Goal: Task Accomplishment & Management: Manage account settings

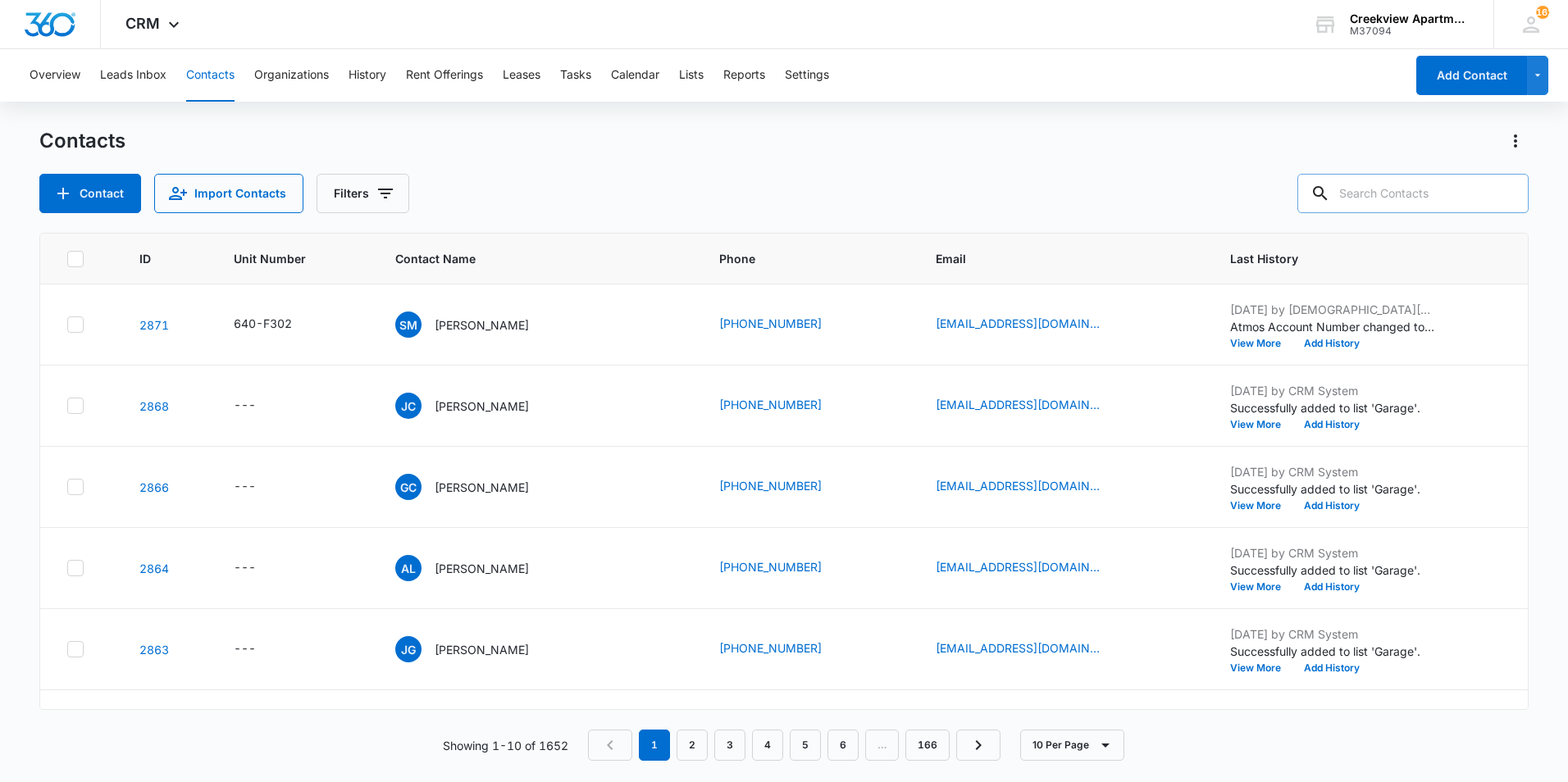
click at [1395, 199] on input "text" at bounding box center [1413, 193] width 231 height 39
type input "a202"
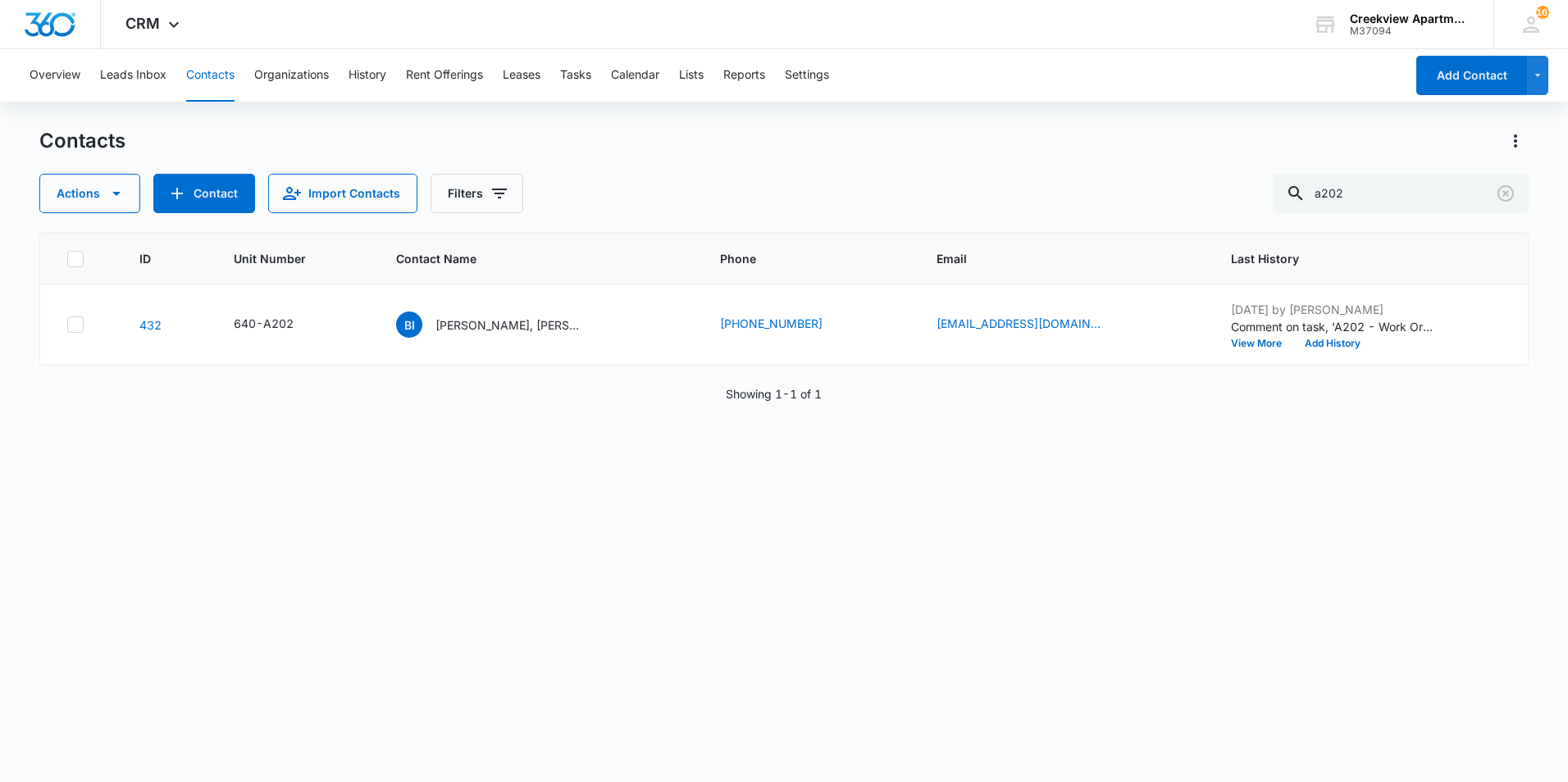
click at [793, 171] on div "Contacts Actions Contact Import Contacts Filters a202" at bounding box center [784, 171] width 1490 height 85
click at [537, 326] on p "[PERSON_NAME], [PERSON_NAME]" at bounding box center [509, 324] width 147 height 17
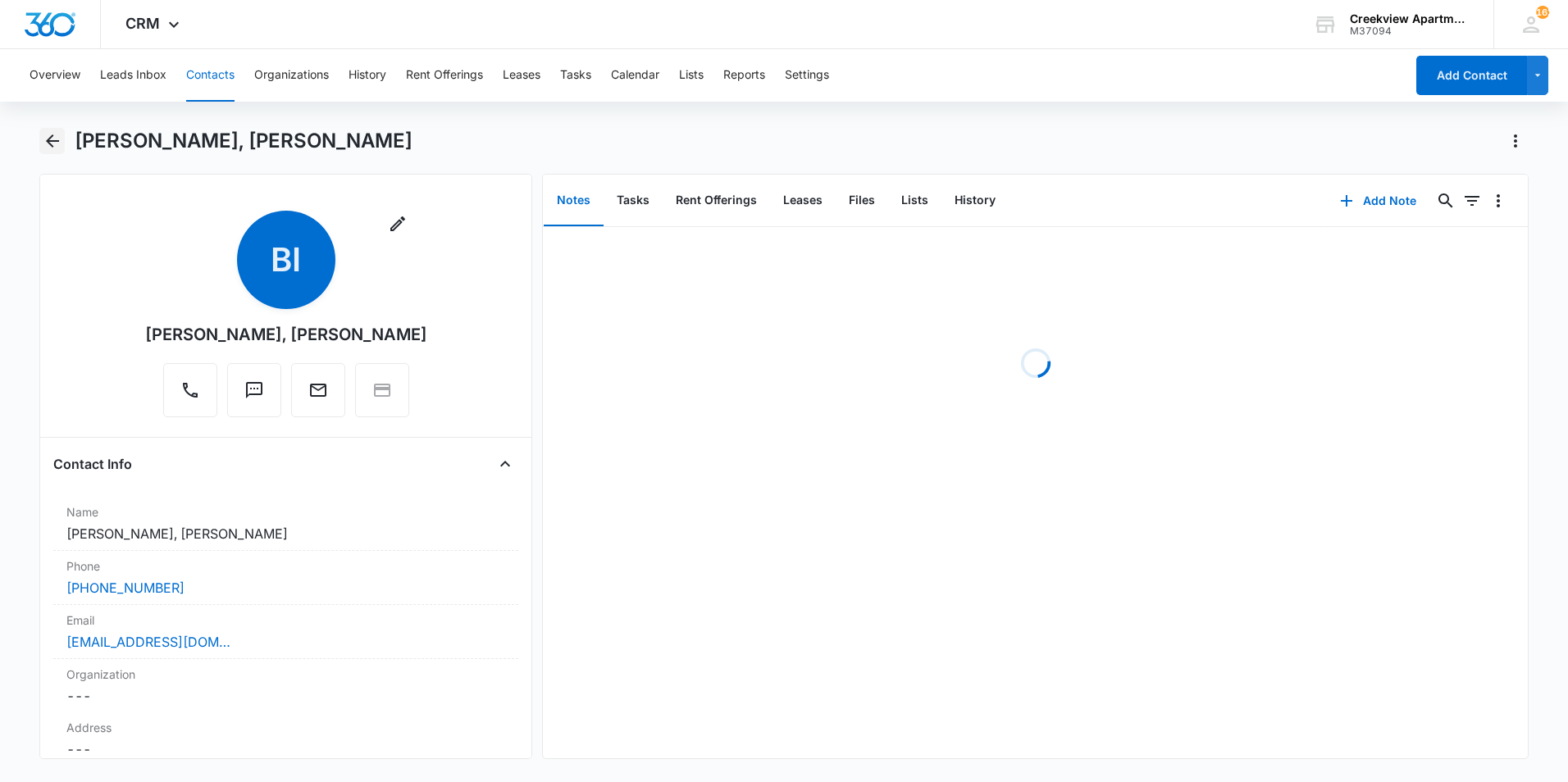
click at [50, 143] on icon "Back" at bounding box center [52, 141] width 13 height 13
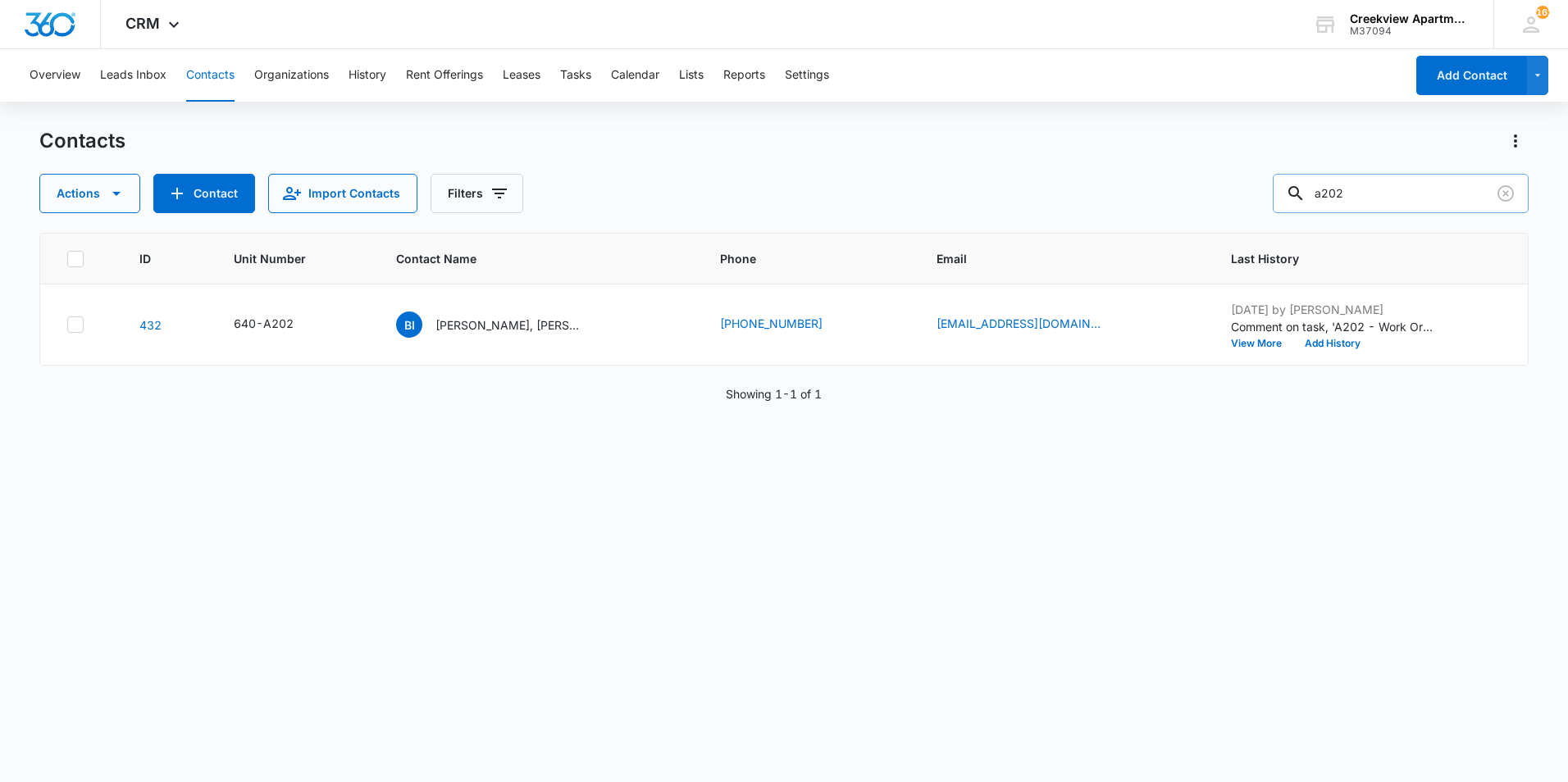
click at [1370, 197] on input "a202" at bounding box center [1400, 193] width 256 height 39
click at [509, 327] on p "[PERSON_NAME], [PERSON_NAME]" at bounding box center [509, 324] width 147 height 17
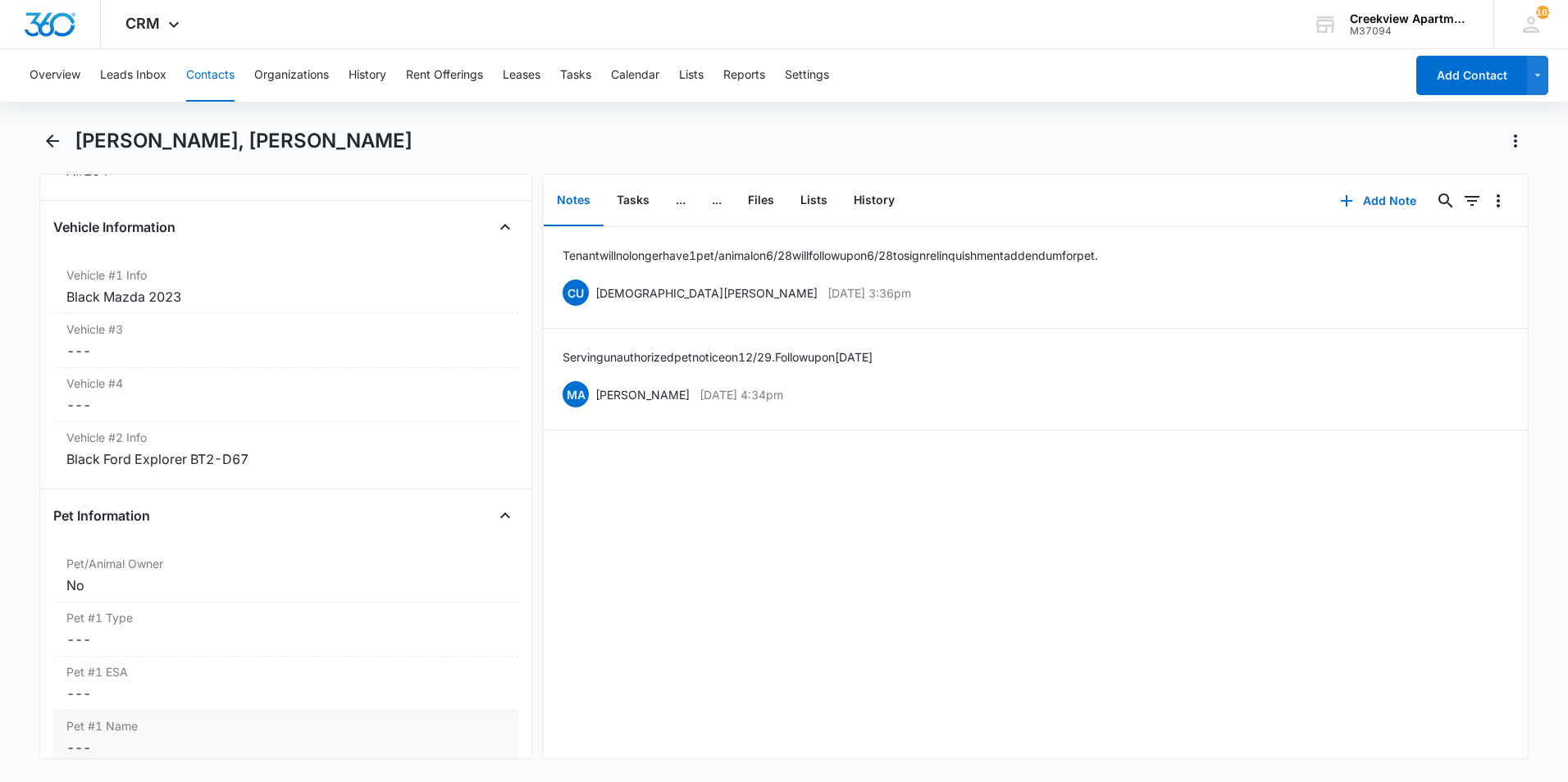
scroll to position [2459, 0]
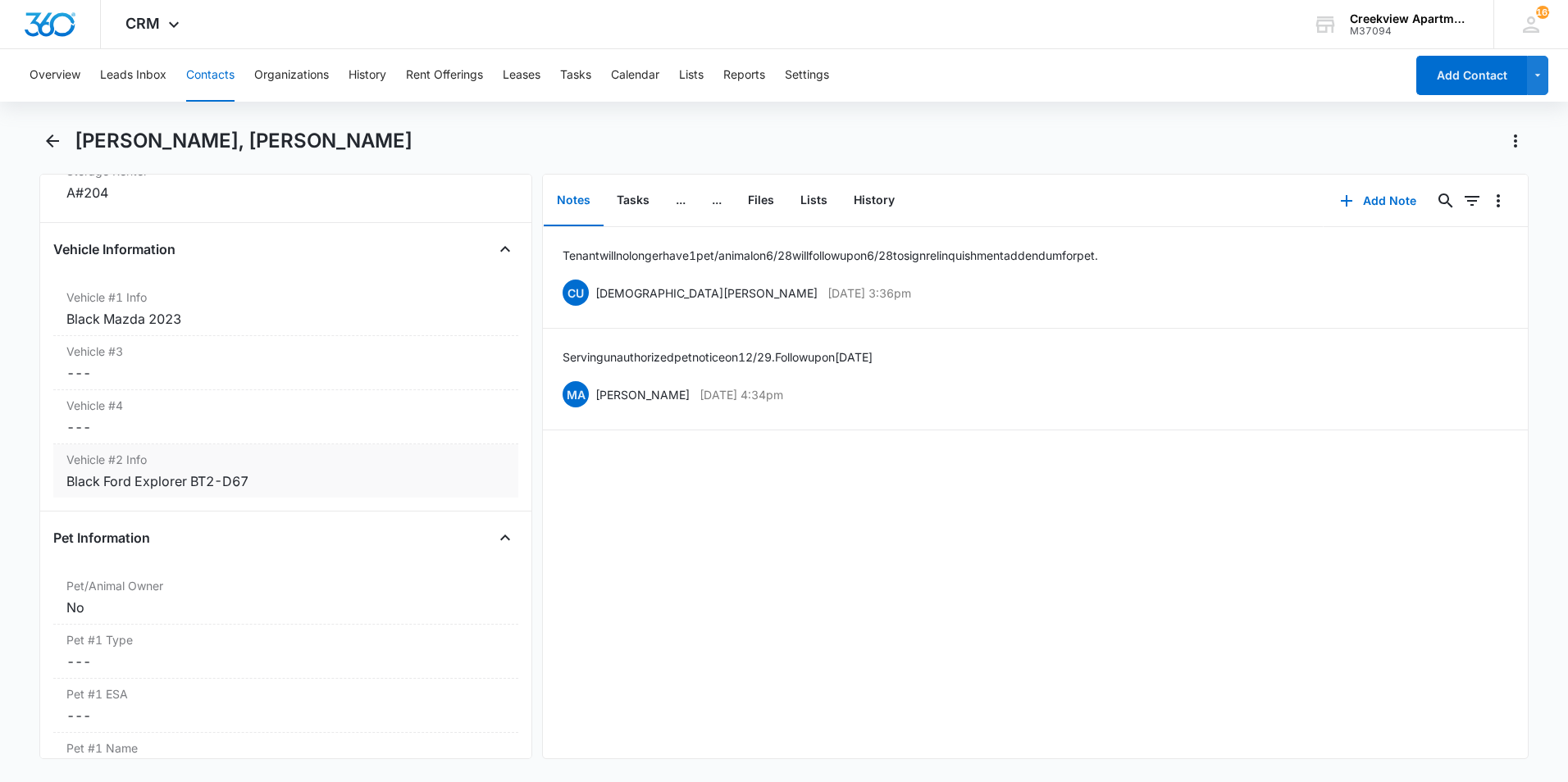
click at [295, 480] on div "Black Ford Explorer BT2-D67" at bounding box center [285, 482] width 439 height 20
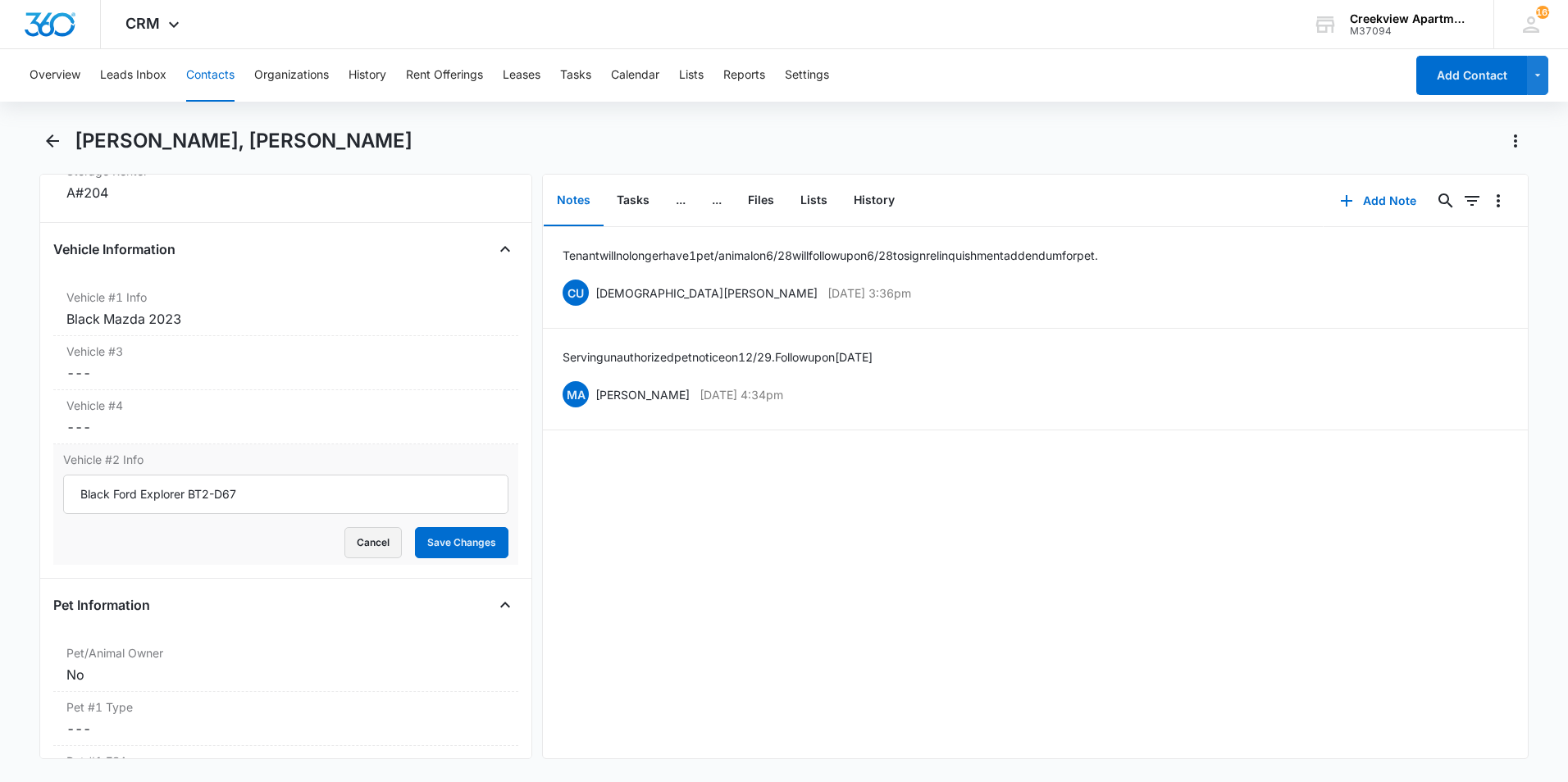
click at [351, 548] on button "Cancel" at bounding box center [373, 542] width 57 height 31
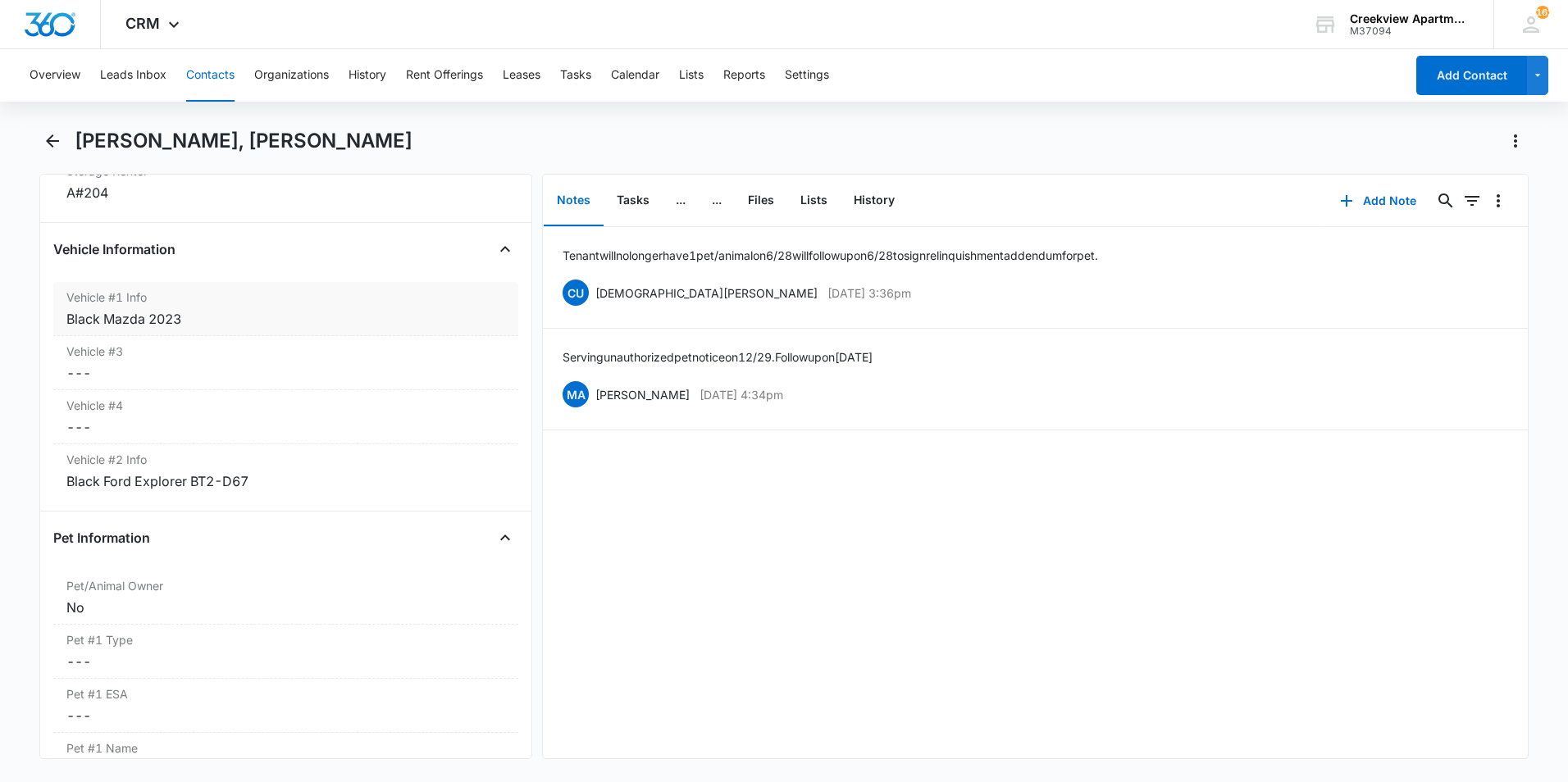
click at [419, 333] on div "Vehicle #1 Info Cancel Save Changes Black Mazda 2023" at bounding box center [285, 309] width 465 height 54
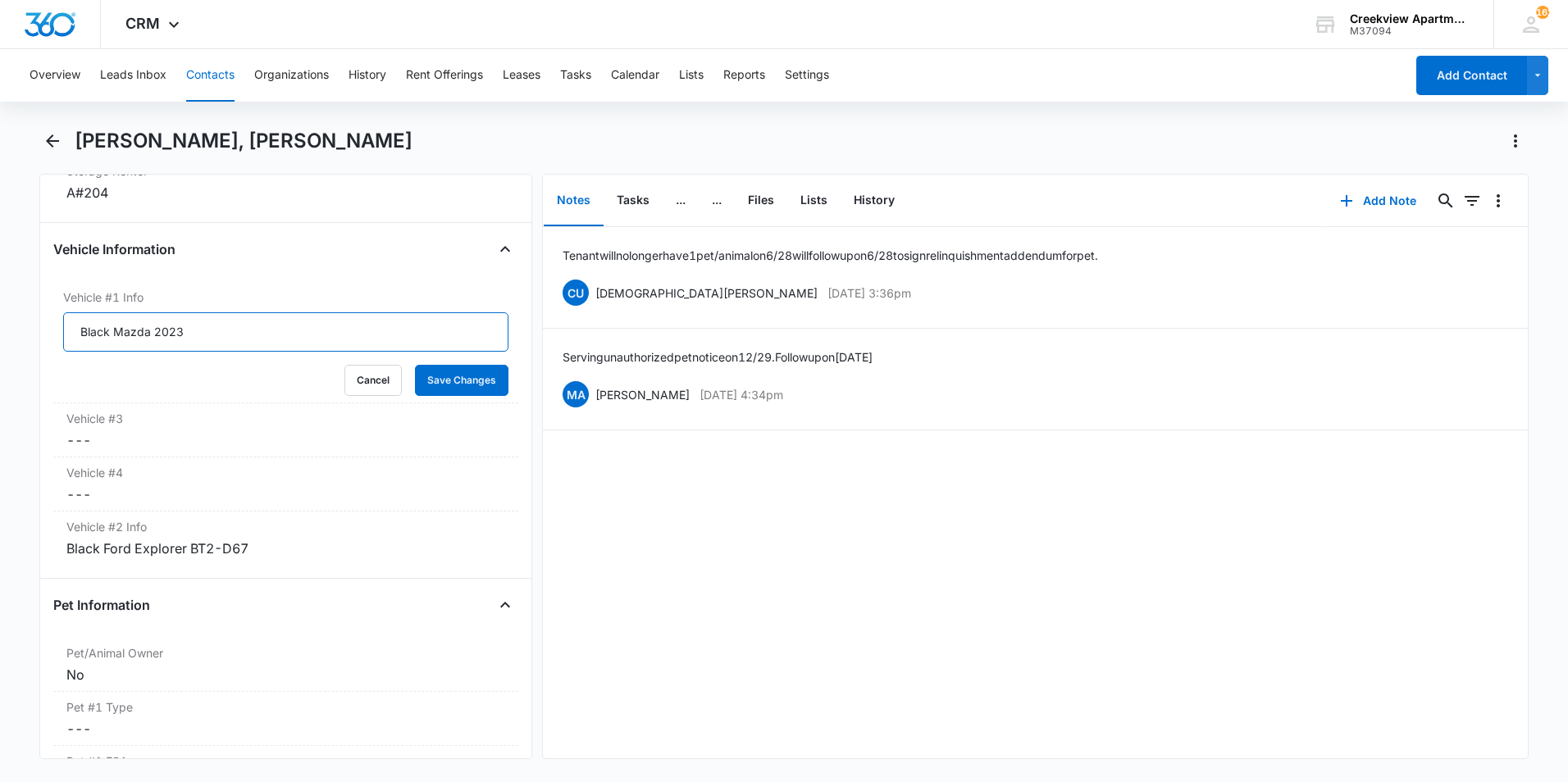
click at [325, 336] on input "Black Mazda 2023" at bounding box center [285, 331] width 445 height 39
type input "Black Mazda 2023 FIBM62"
click at [445, 387] on button "Save Changes" at bounding box center [462, 380] width 93 height 31
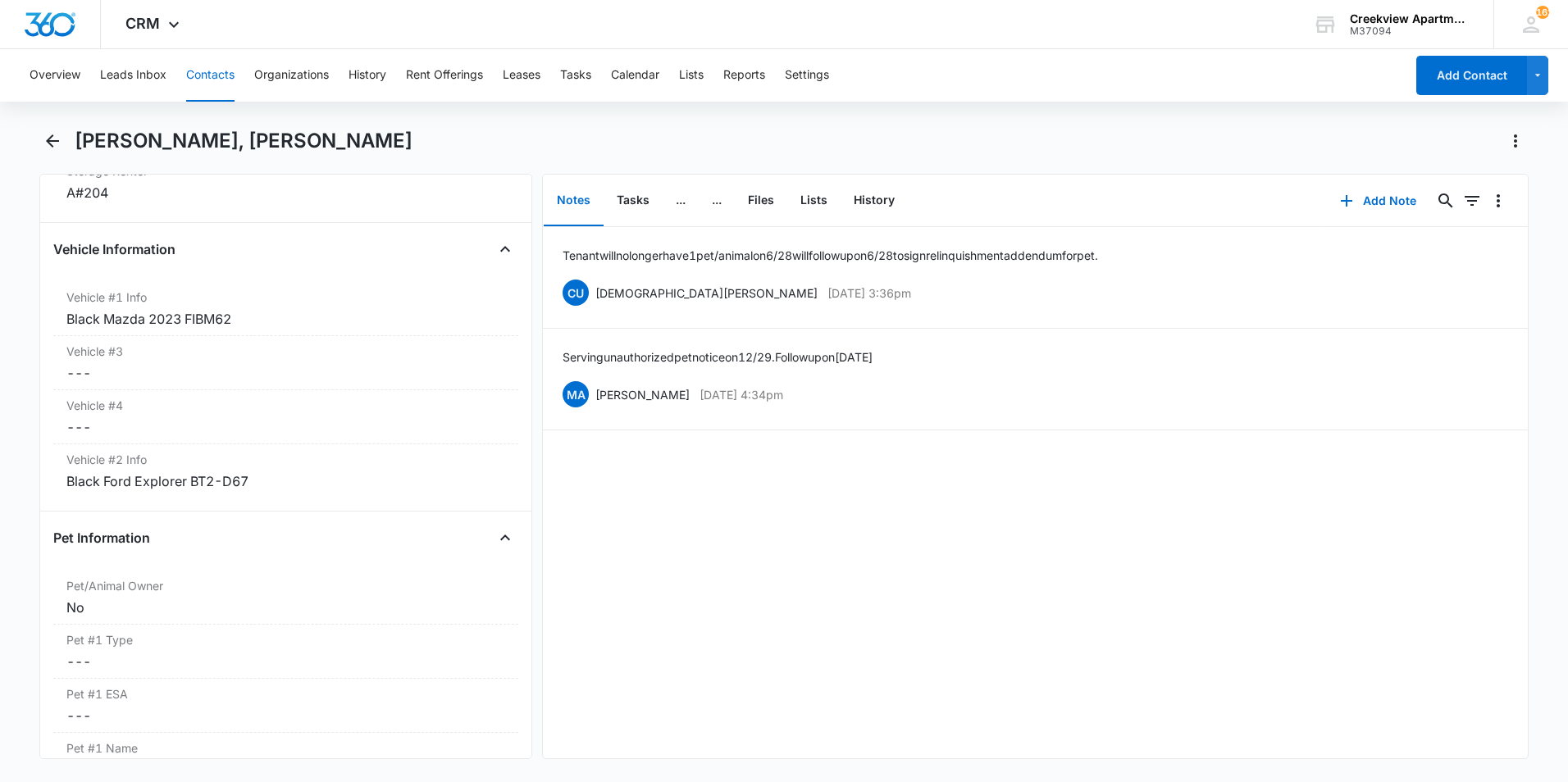
click at [67, 143] on div "[PERSON_NAME], [PERSON_NAME]" at bounding box center [784, 151] width 1490 height 46
click at [54, 133] on icon "Back" at bounding box center [52, 141] width 20 height 20
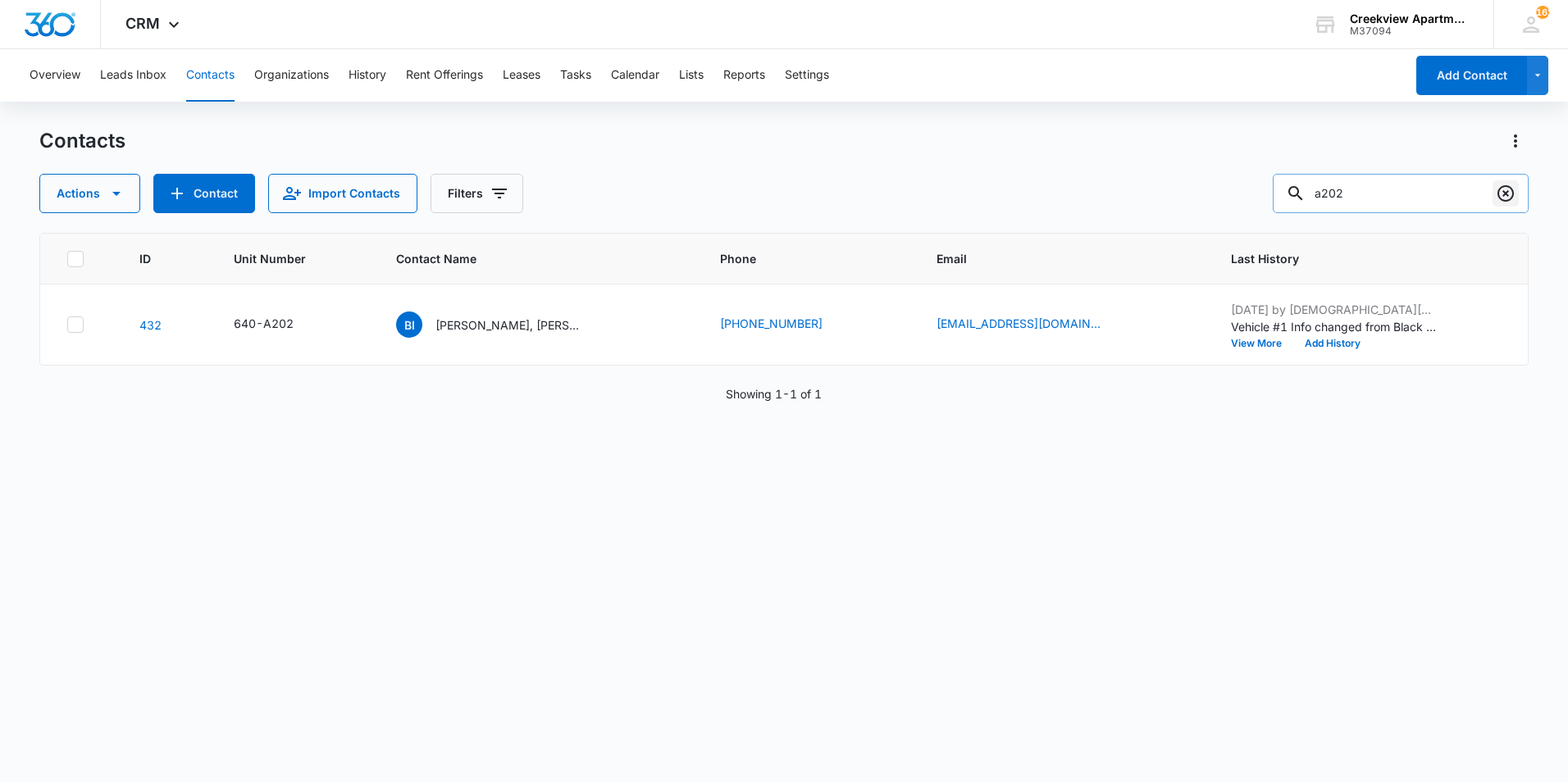
click at [1507, 196] on icon "Clear" at bounding box center [1506, 194] width 17 height 17
